Goal: Information Seeking & Learning: Learn about a topic

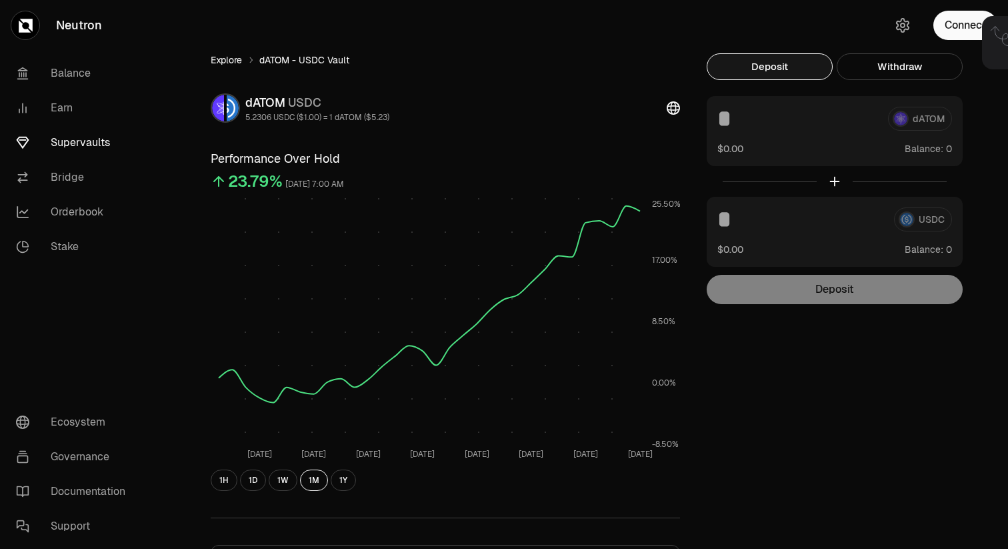
click at [233, 63] on link "Explore" at bounding box center [226, 59] width 31 height 13
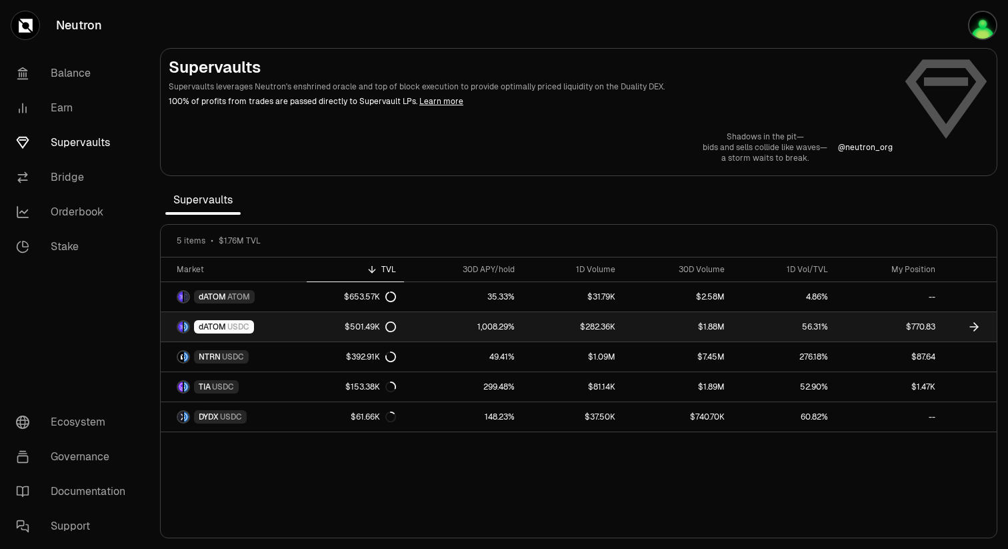
click at [233, 326] on span "USDC" at bounding box center [238, 326] width 22 height 11
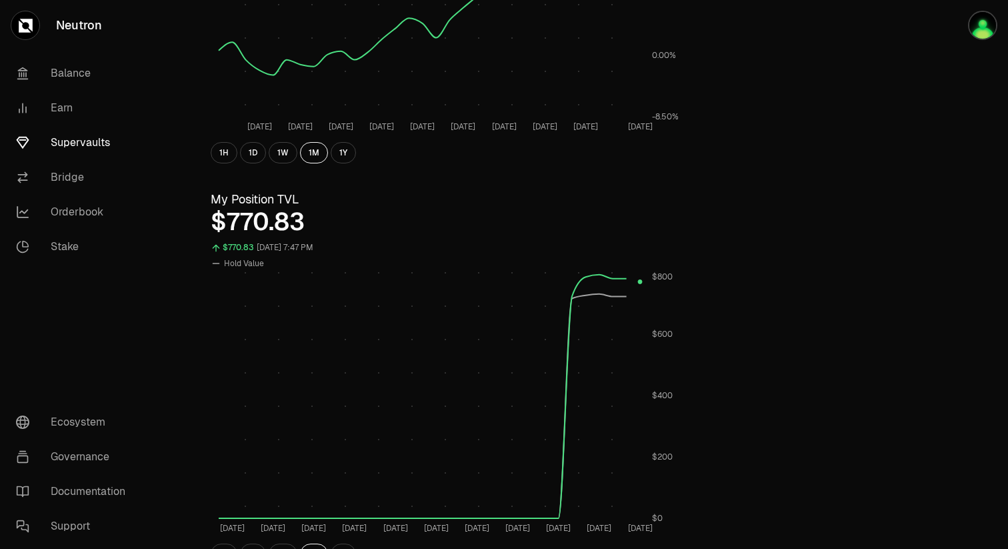
scroll to position [329, 0]
click at [648, 275] on div "Explore dATOM - USDC Vault dATOM USDC 5.3392 USDC ($1.00) = 1 dATOM ($5.34) Per…" at bounding box center [579, 307] width 768 height 1166
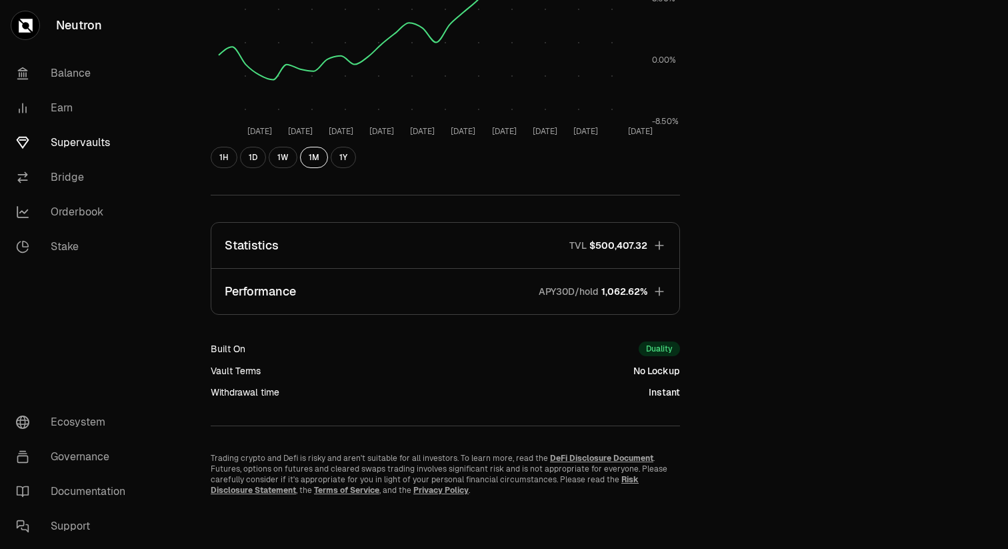
scroll to position [323, 0]
